Goal: Task Accomplishment & Management: Use online tool/utility

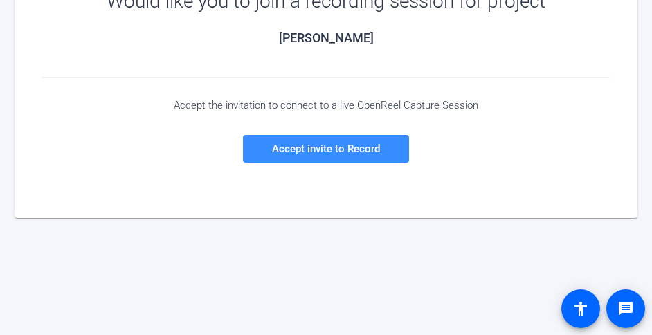
scroll to position [261, 0]
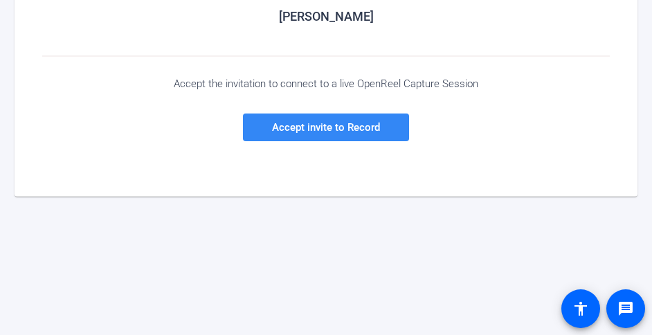
click at [349, 134] on span at bounding box center [326, 127] width 166 height 33
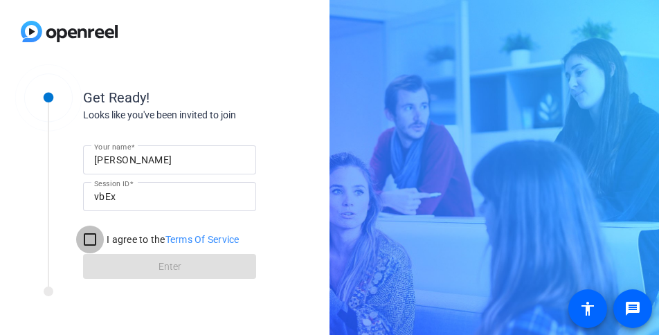
click at [89, 235] on input "I agree to the Terms Of Service" at bounding box center [90, 240] width 28 height 28
checkbox input "true"
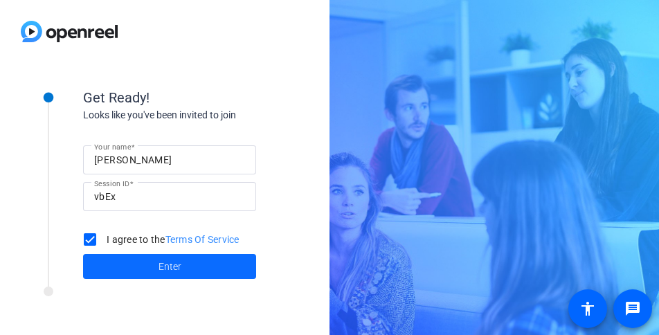
click at [167, 278] on span at bounding box center [169, 266] width 173 height 33
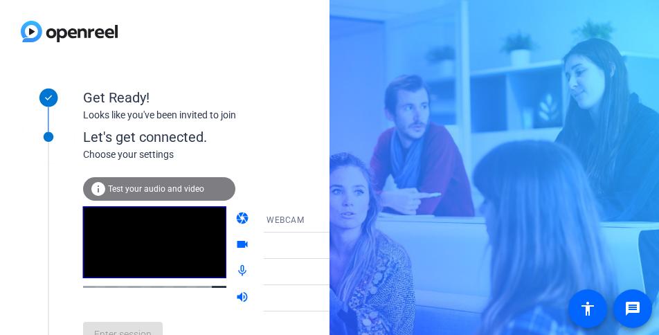
click at [269, 179] on div "info Test your audio and video camera WEBCAM videocam mic_none volume_up Enter …" at bounding box center [235, 267] width 305 height 180
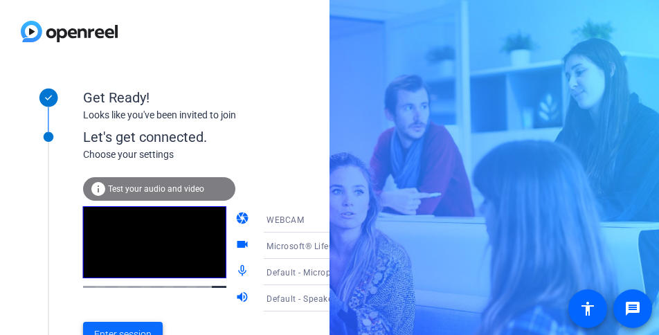
click at [101, 328] on span "Enter session" at bounding box center [122, 334] width 57 height 15
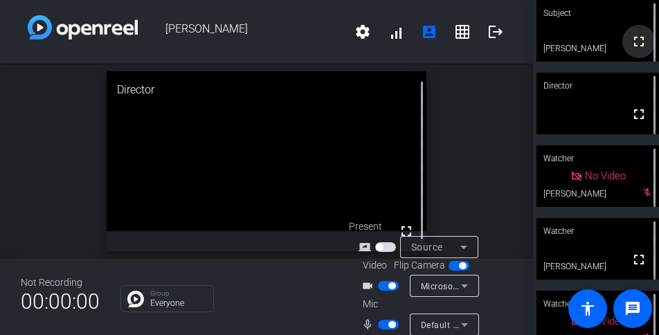
click at [632, 44] on mat-icon "fullscreen" at bounding box center [639, 41] width 17 height 17
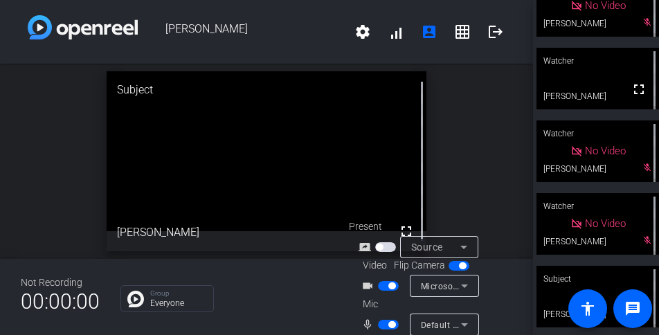
scroll to position [246, 0]
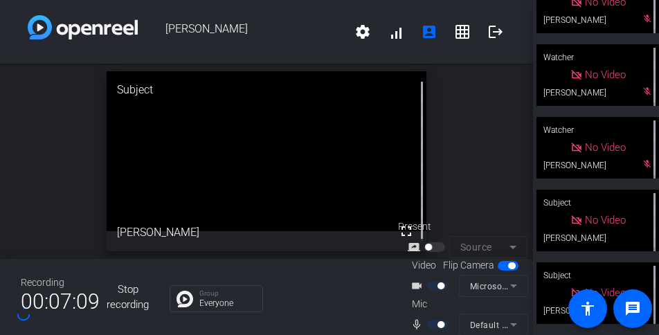
click at [132, 280] on button "Stop recording" at bounding box center [128, 296] width 42 height 43
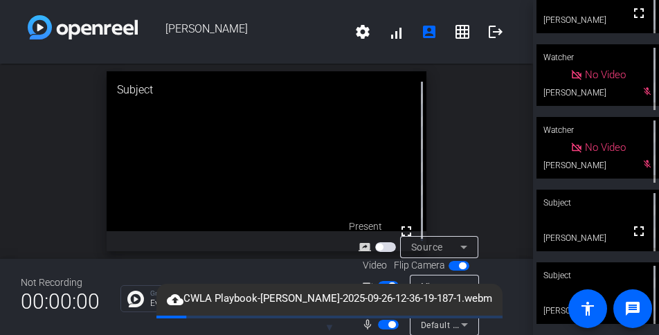
click at [61, 166] on div "open_in_new Subject fullscreen" at bounding box center [266, 161] width 533 height 195
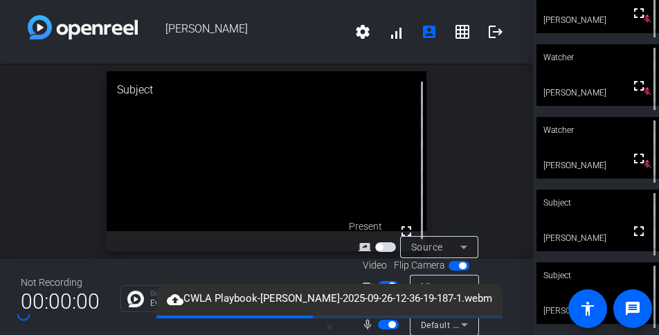
click at [94, 273] on div "Not Recording 00:00:00 Group Everyone Present screen_share_outline Source Video…" at bounding box center [266, 297] width 533 height 76
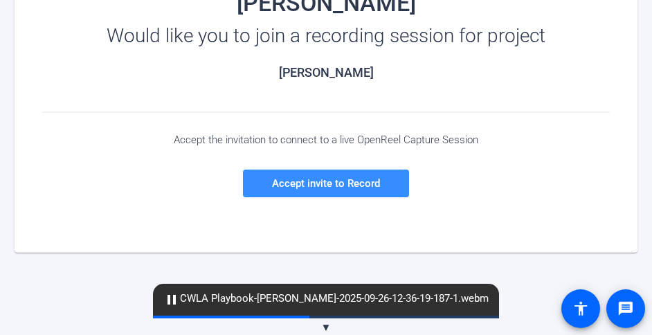
scroll to position [208, 0]
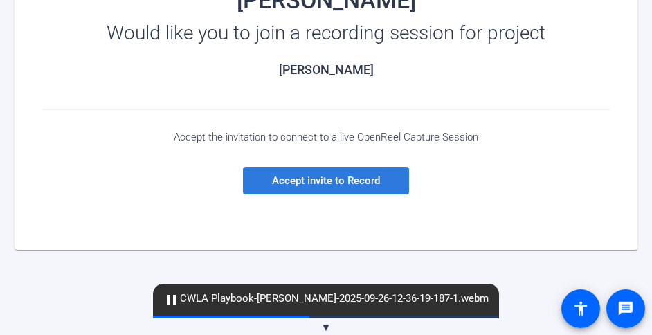
click at [330, 184] on span "Accept invite to Record" at bounding box center [326, 180] width 108 height 12
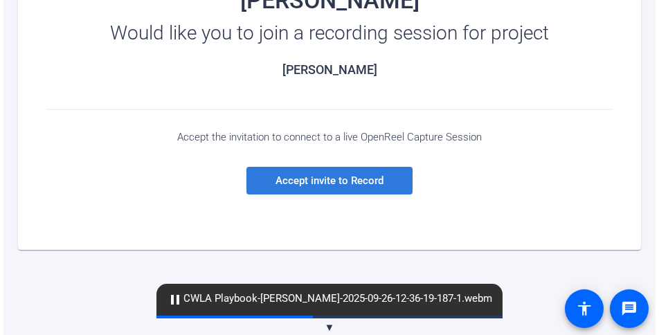
scroll to position [0, 0]
